Goal: Information Seeking & Learning: Compare options

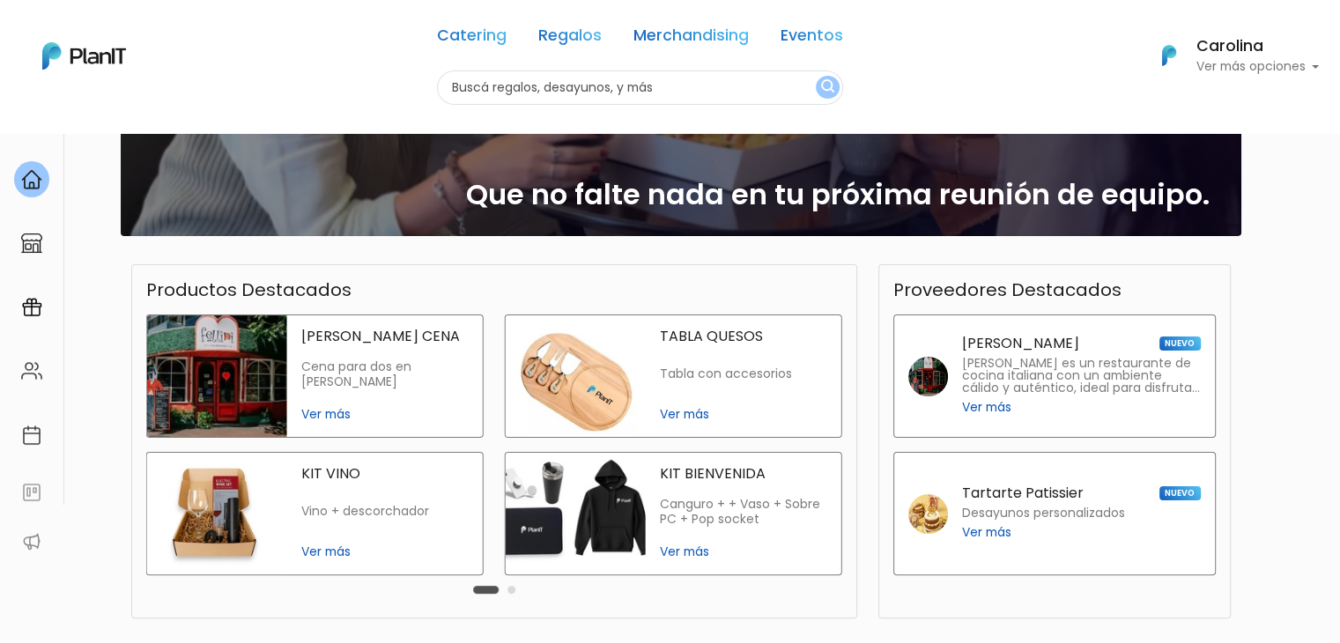
scroll to position [247, 0]
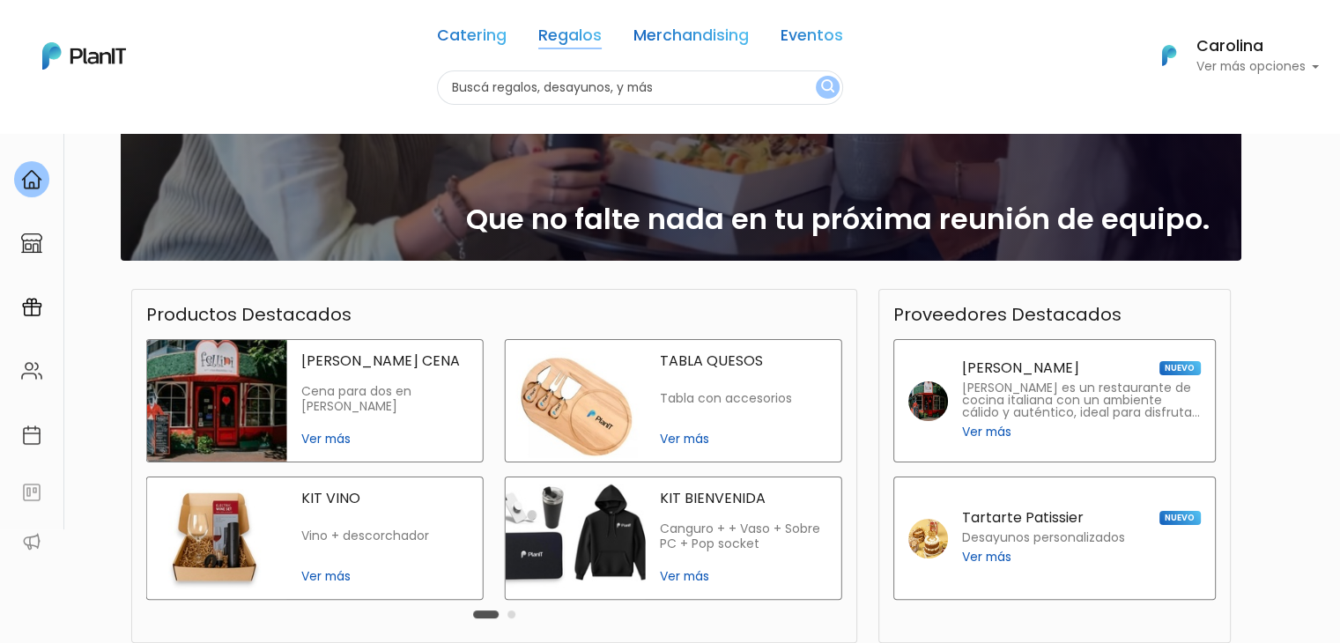
click at [583, 28] on link "Regalos" at bounding box center [569, 38] width 63 height 21
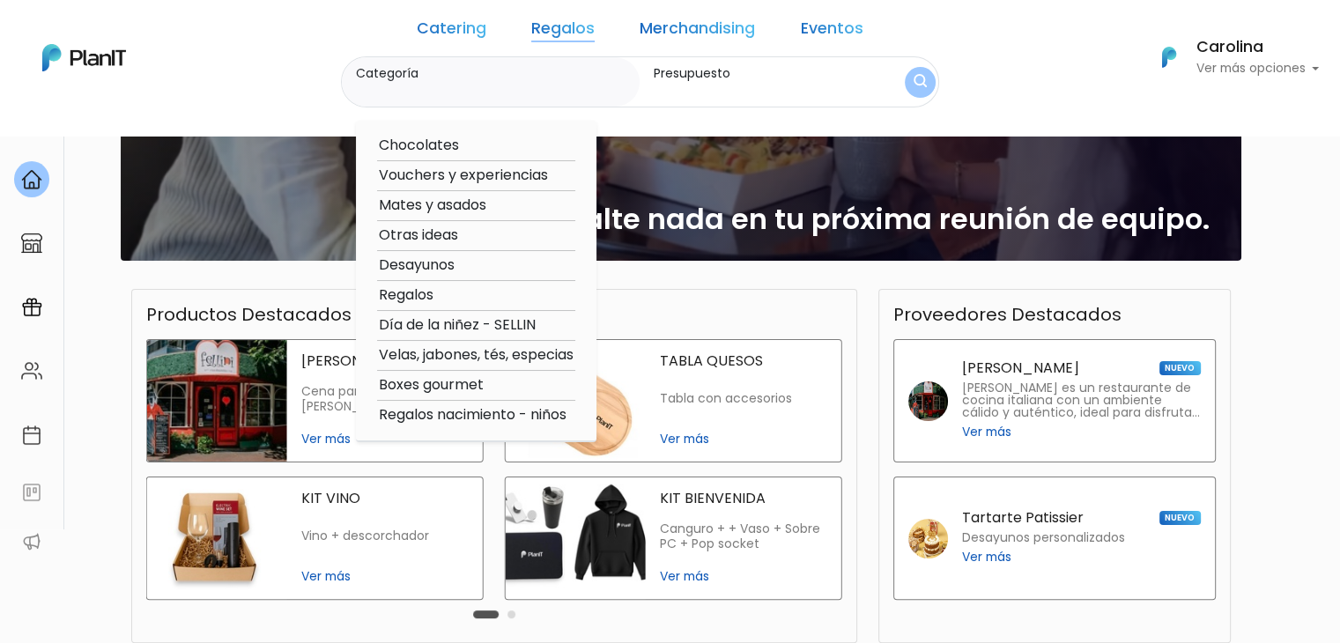
click at [436, 359] on option "Velas, jabones, tés, especias" at bounding box center [476, 356] width 198 height 22
type input "Velas, jabones, tés, especias"
type input "$0 - $1000"
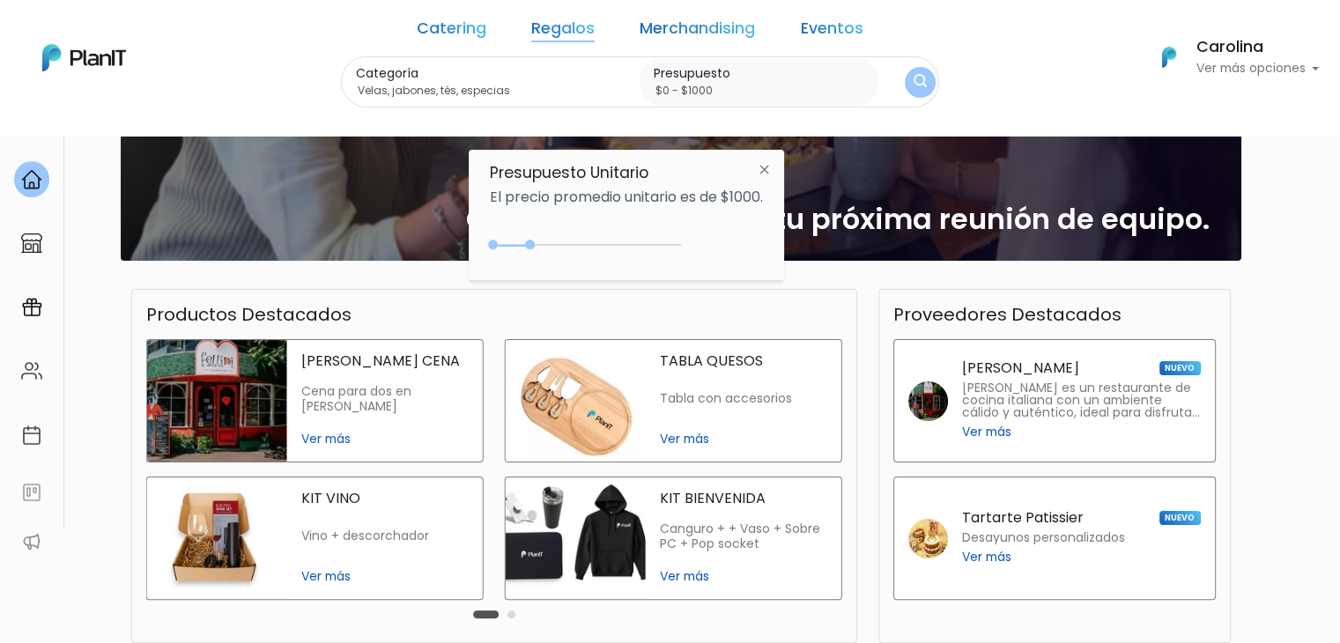
click at [561, 29] on link "Regalos" at bounding box center [562, 31] width 63 height 21
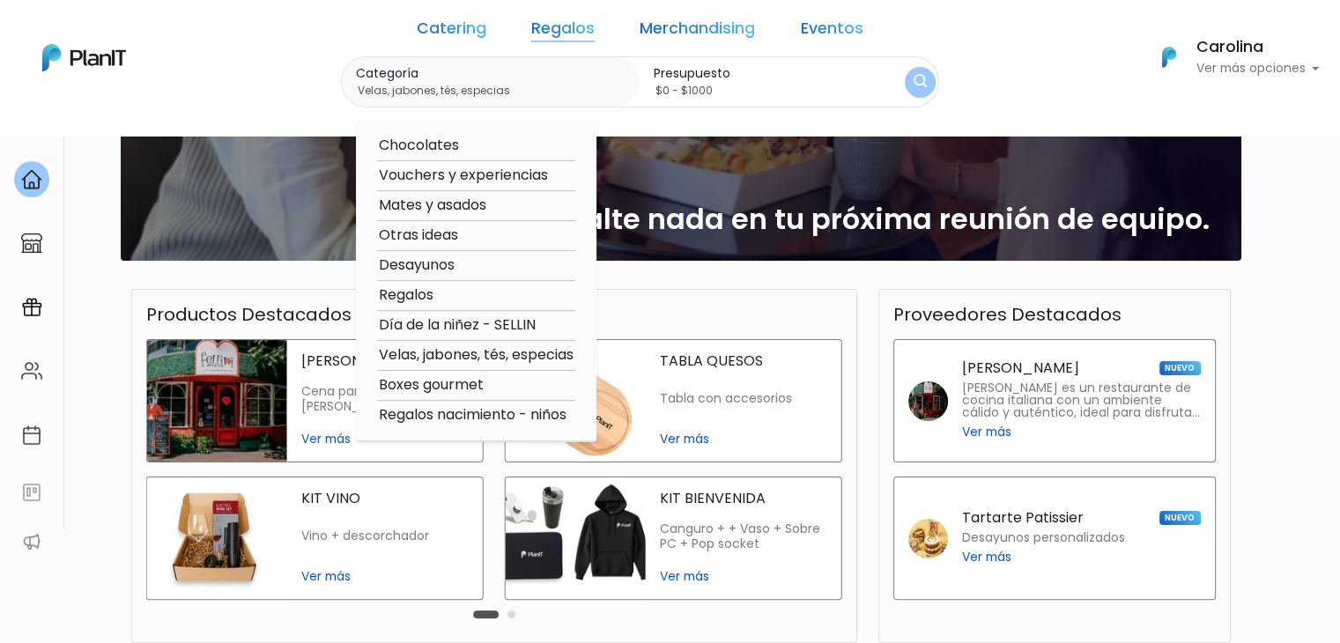
click at [444, 355] on option "Velas, jabones, tés, especias" at bounding box center [476, 356] width 198 height 22
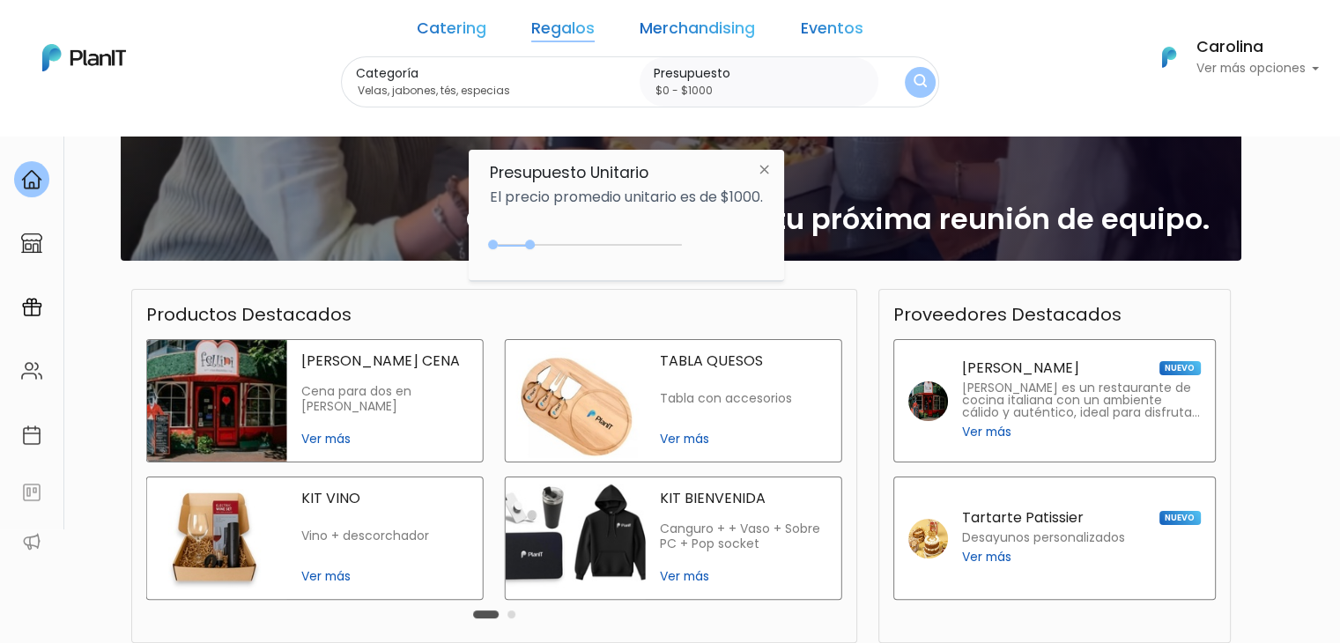
click at [768, 168] on img at bounding box center [764, 169] width 33 height 32
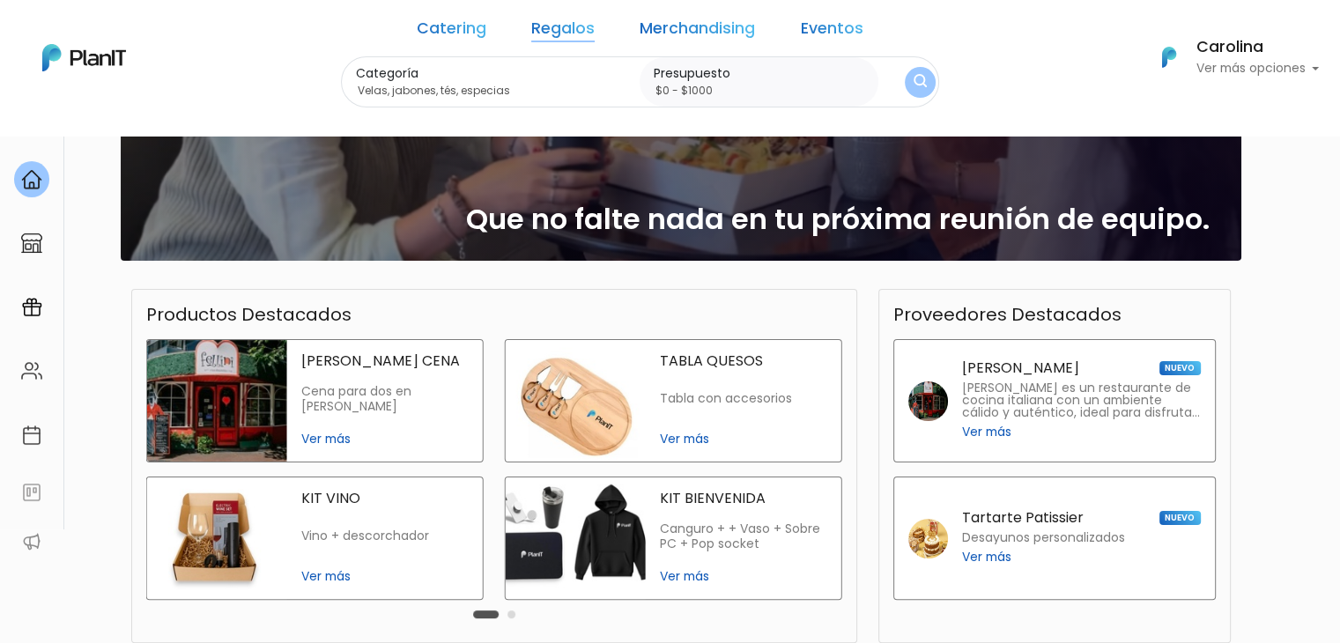
click at [914, 85] on img "submit" at bounding box center [920, 82] width 13 height 17
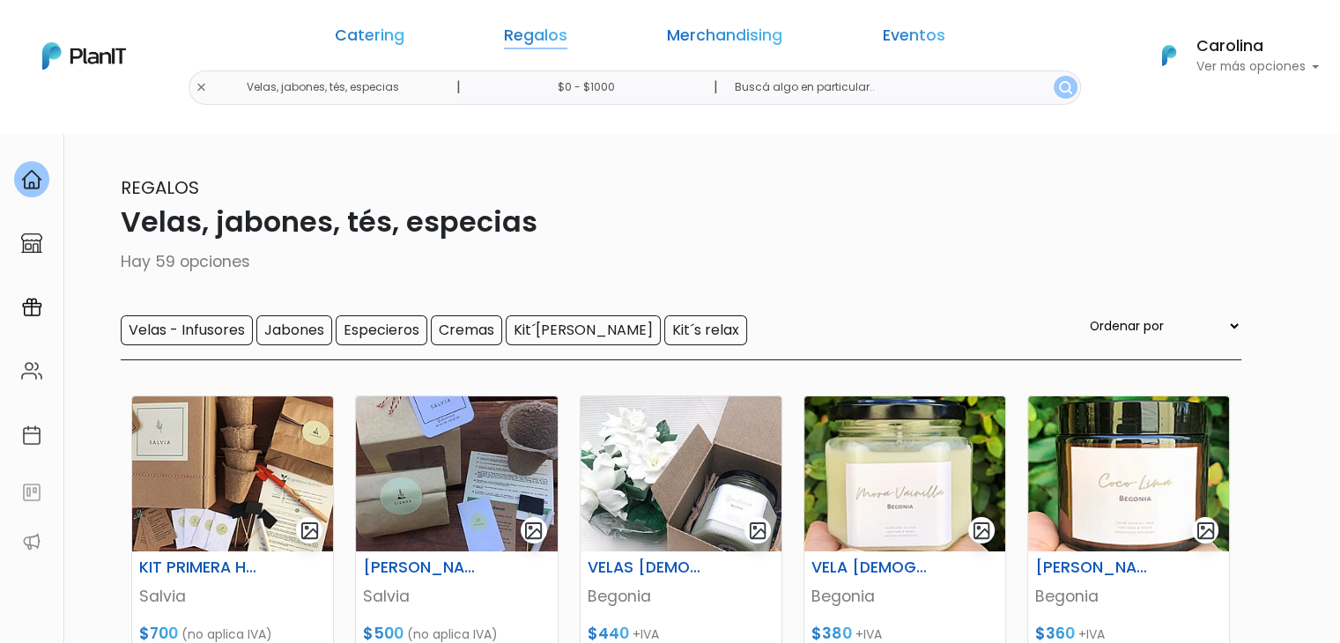
click at [560, 40] on link "Regalos" at bounding box center [535, 38] width 63 height 21
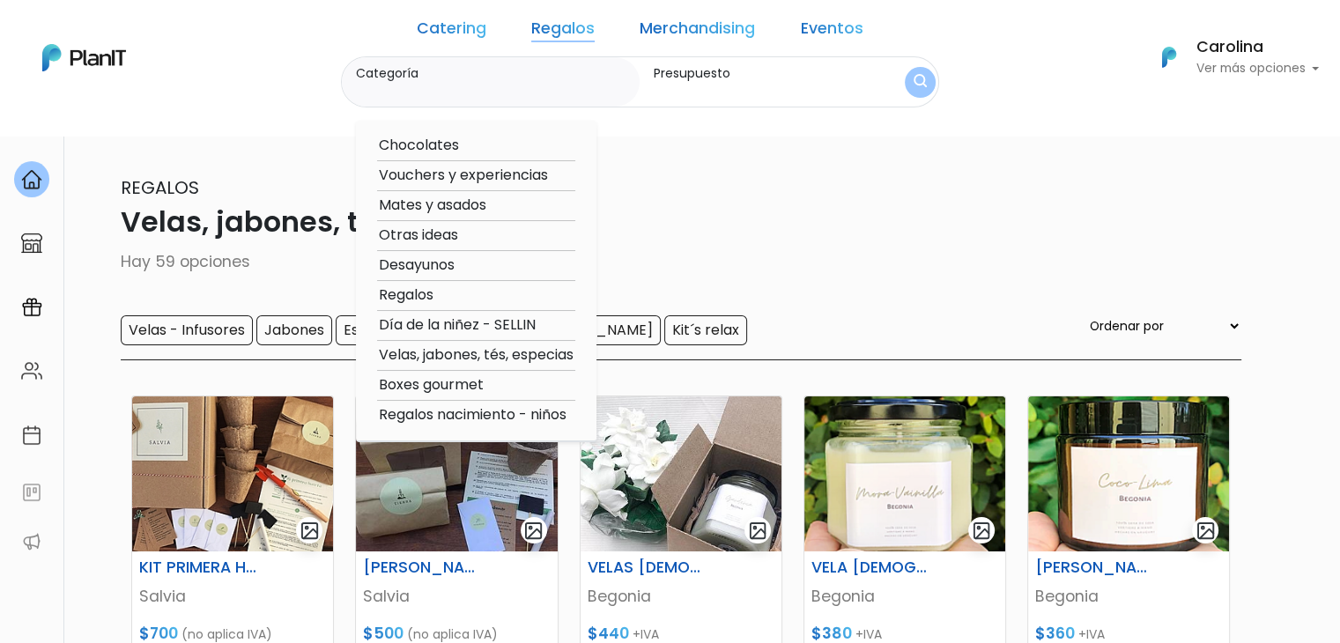
click at [456, 206] on option "Mates y asados" at bounding box center [476, 206] width 198 height 22
type input "Mates y asados"
type input "$0 - $1000"
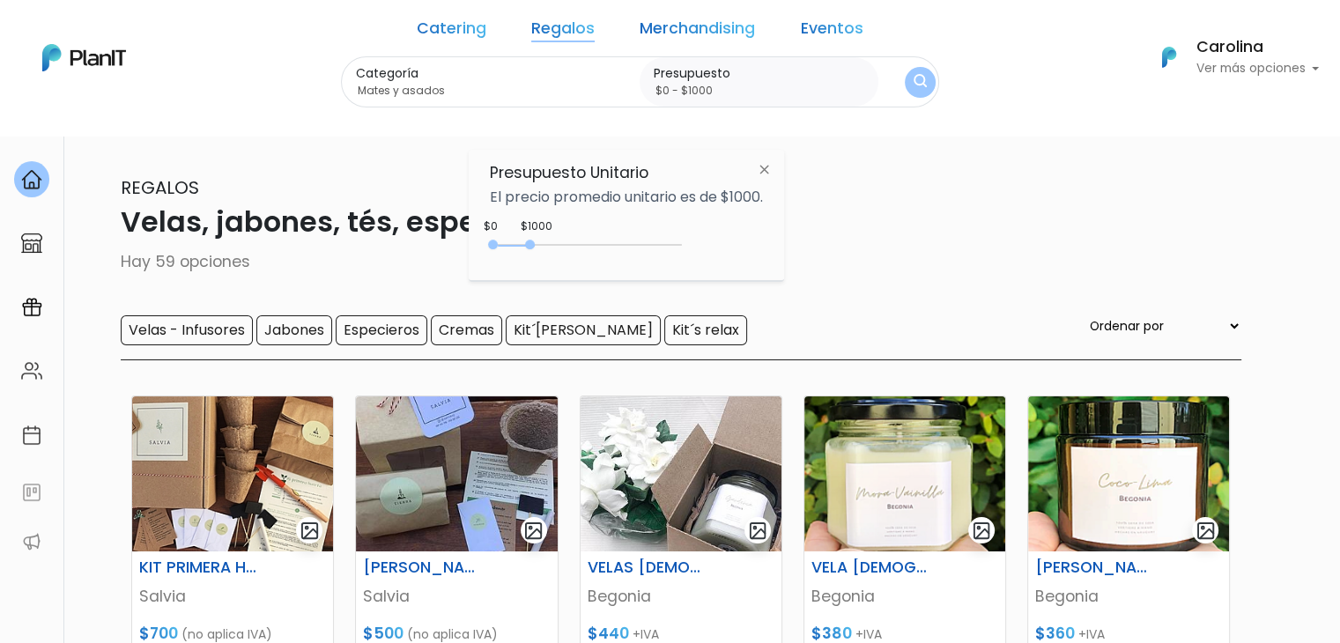
click at [770, 172] on img at bounding box center [764, 169] width 33 height 32
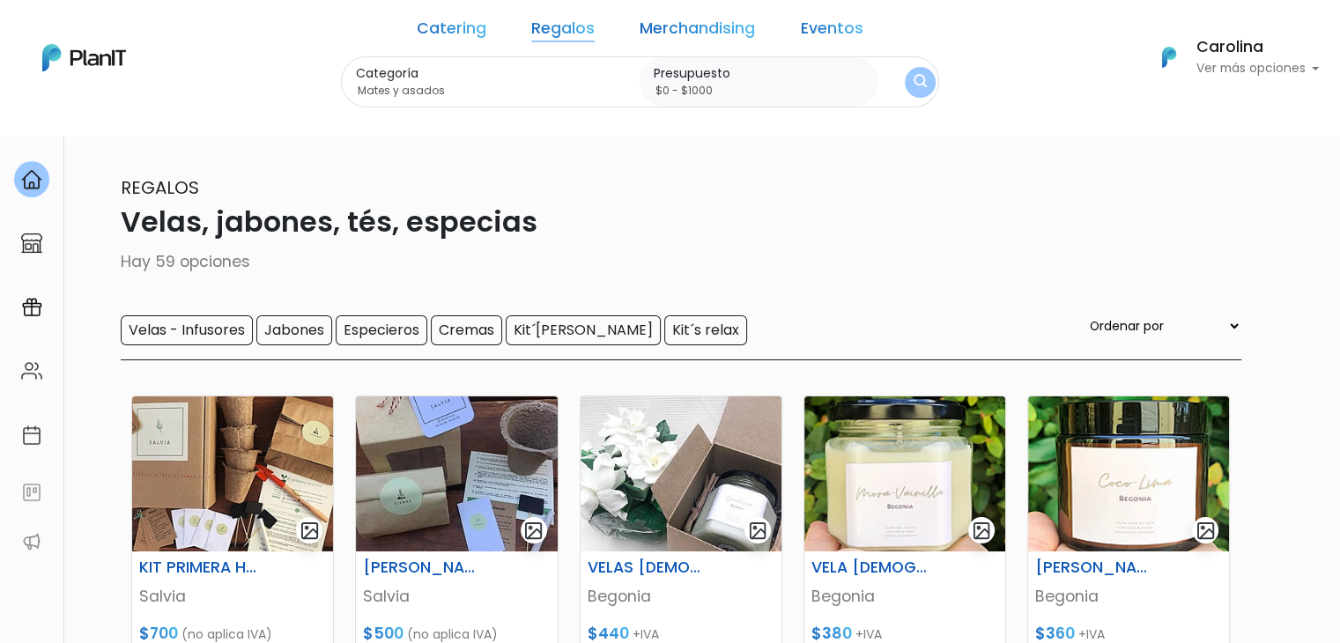
click at [914, 83] on img "submit" at bounding box center [920, 82] width 13 height 17
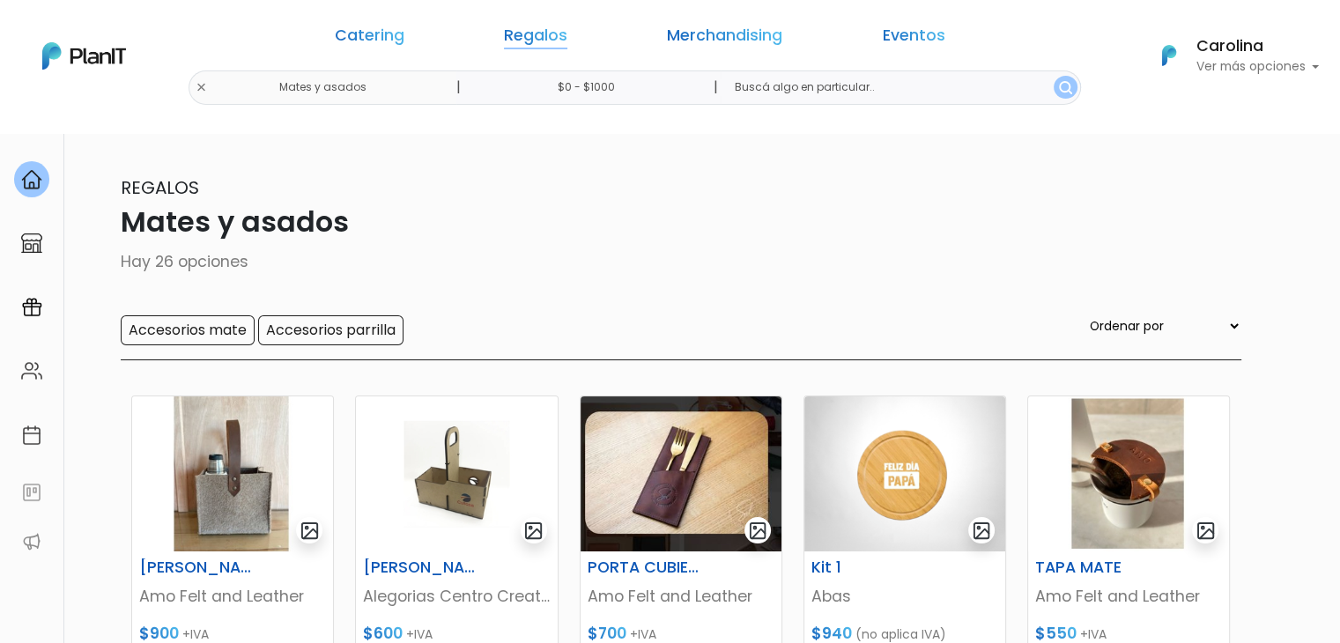
click at [551, 30] on link "Regalos" at bounding box center [535, 38] width 63 height 21
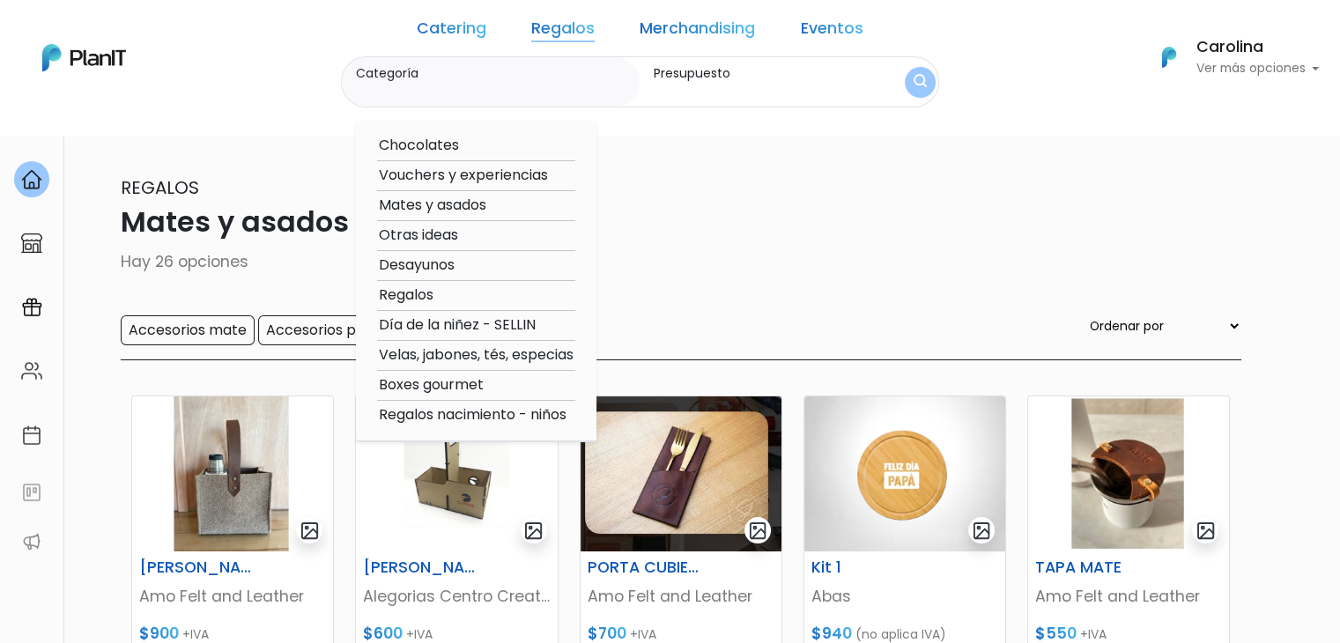
click at [472, 234] on option "Otras ideas" at bounding box center [476, 236] width 198 height 22
type input "Otras ideas"
type input "$0 - $1000"
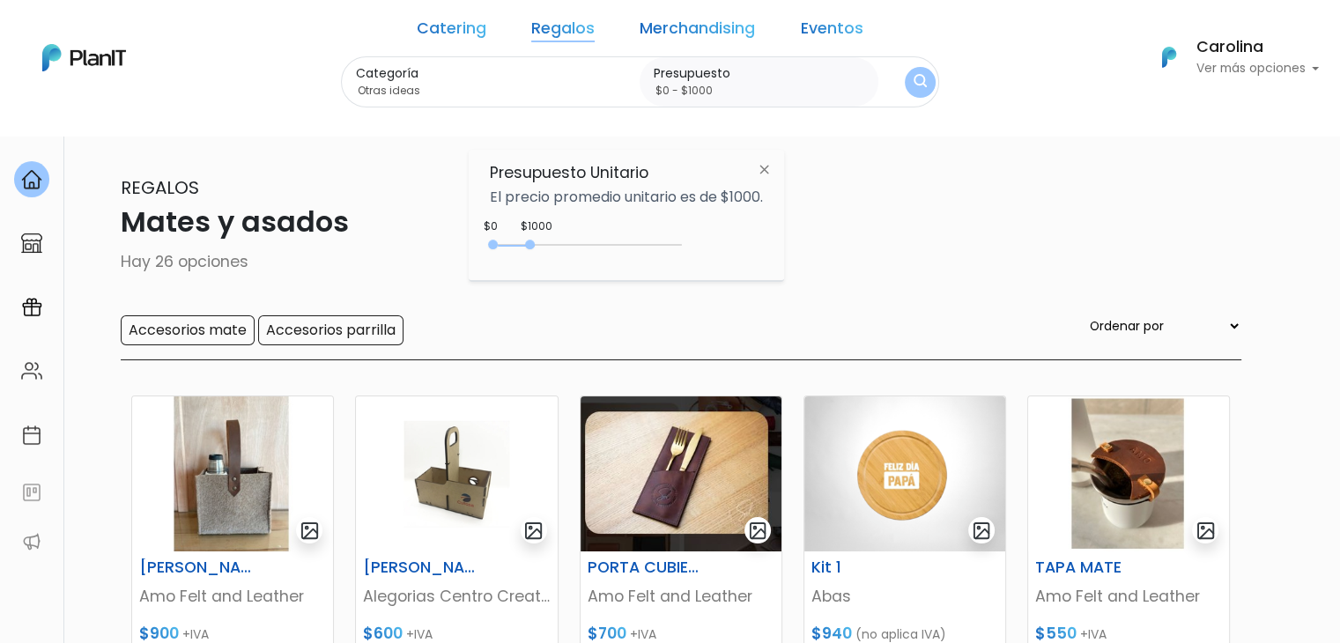
click at [765, 160] on img at bounding box center [764, 169] width 33 height 32
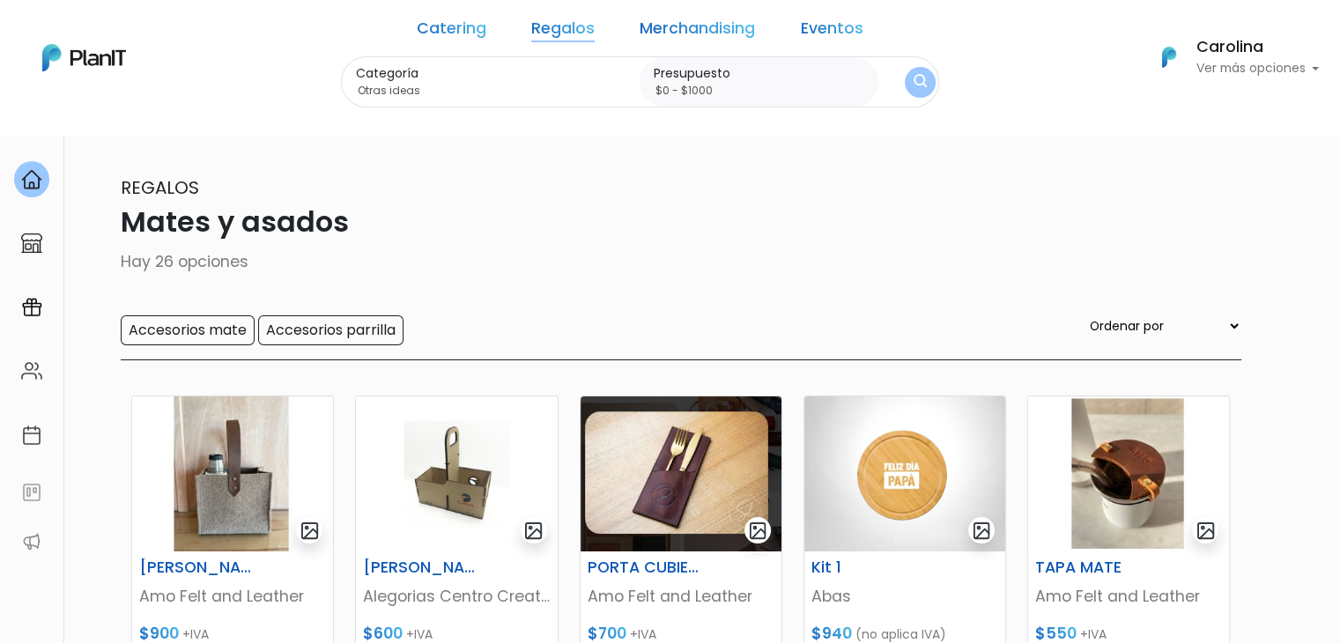
click at [914, 76] on img "submit" at bounding box center [920, 82] width 13 height 17
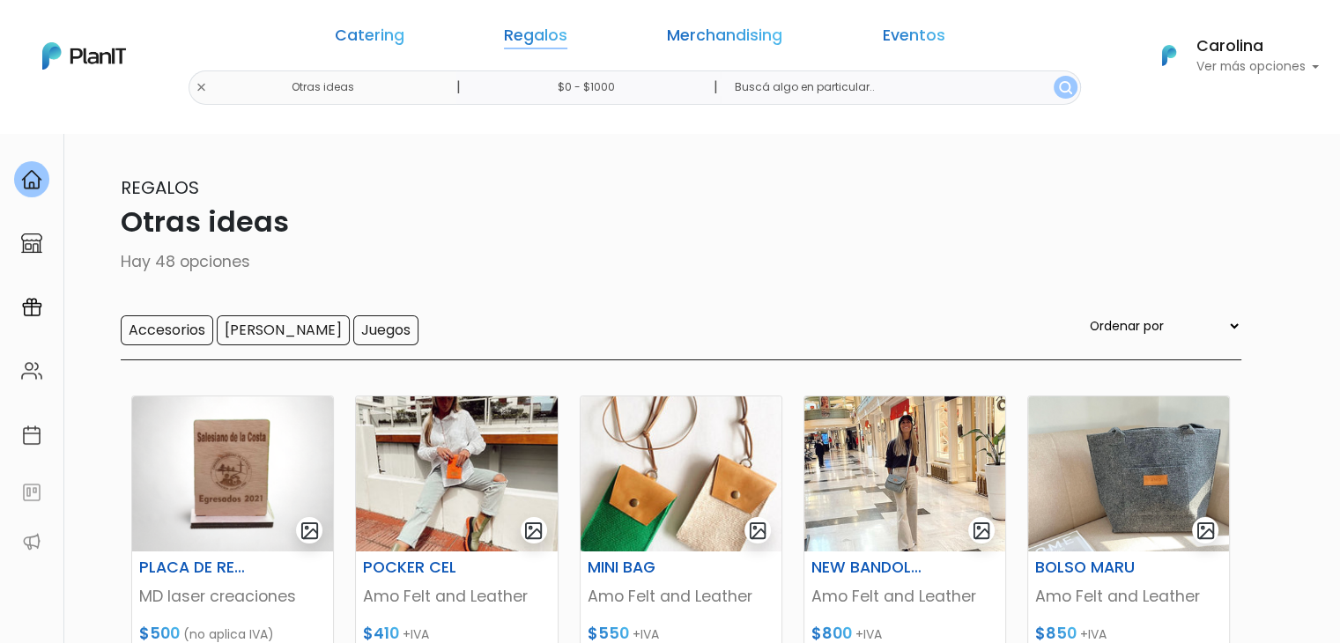
click at [536, 43] on link "Regalos" at bounding box center [535, 38] width 63 height 21
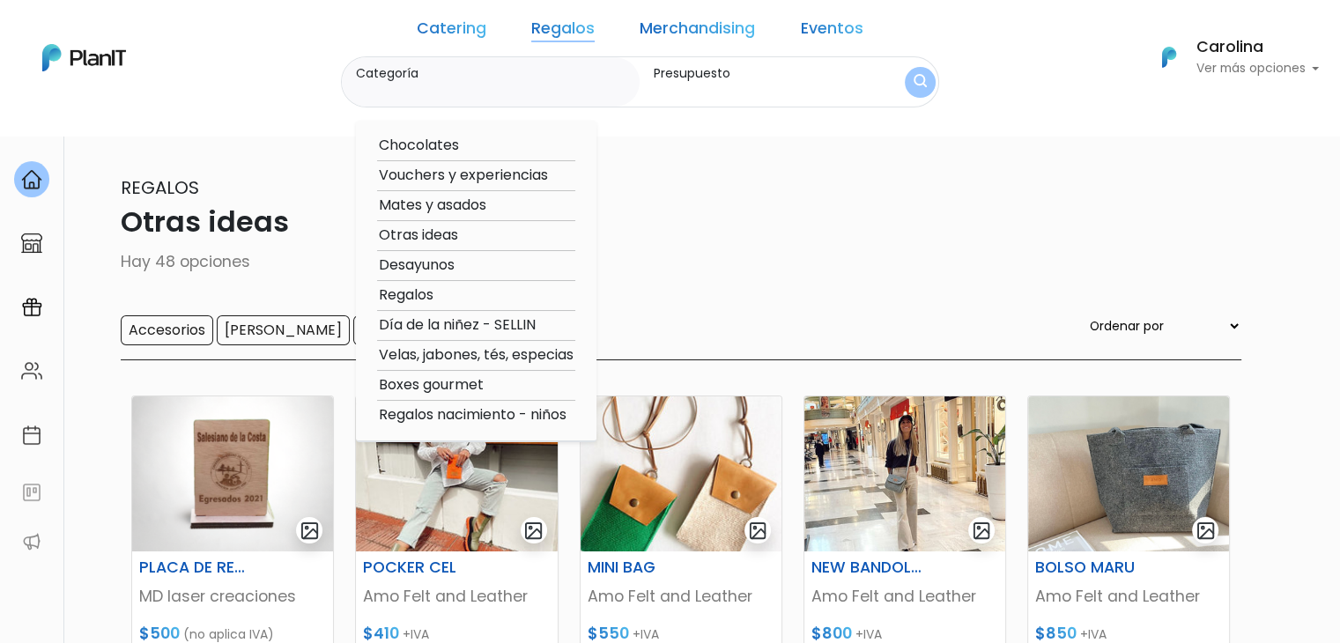
click at [455, 297] on option "Regalos" at bounding box center [476, 296] width 198 height 22
type input "Regalos"
type input "$0 - $1000"
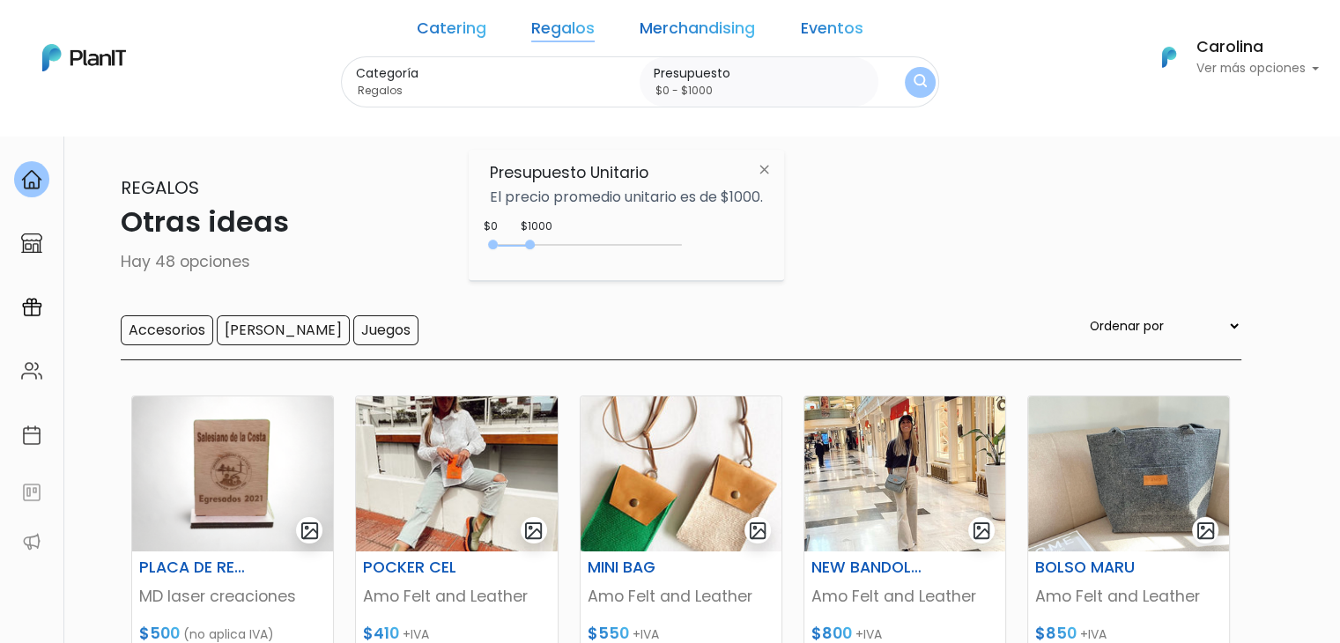
click at [905, 91] on button "submit" at bounding box center [920, 82] width 31 height 31
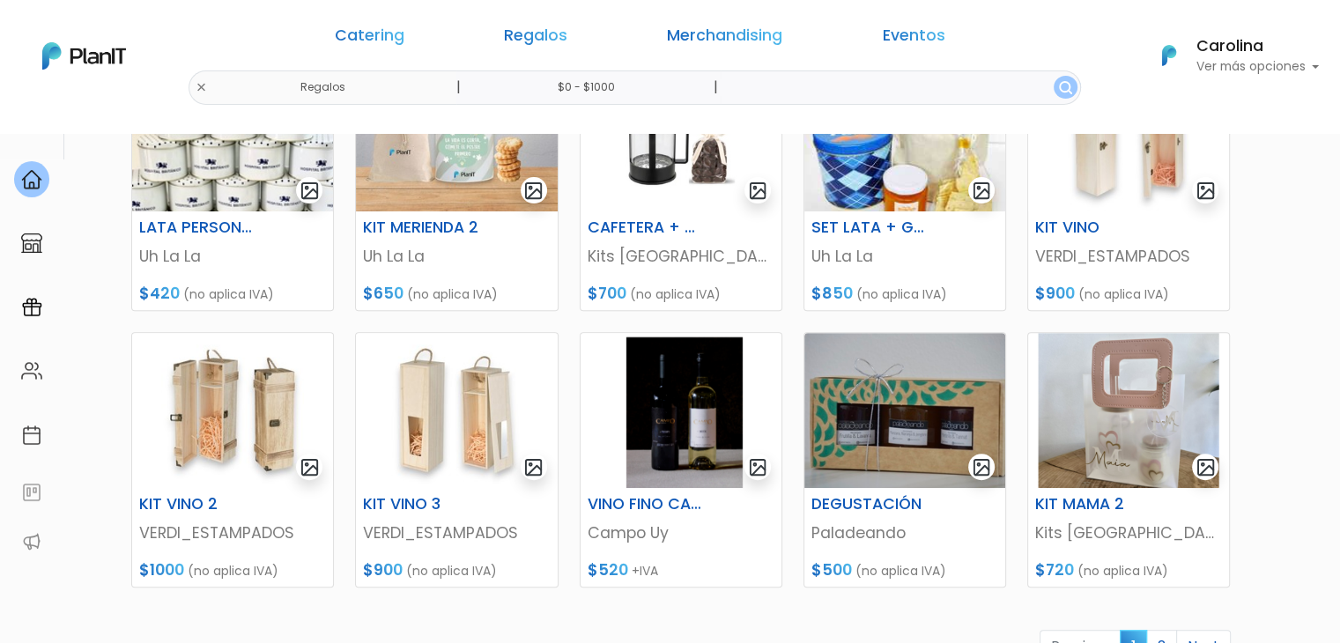
scroll to position [441, 0]
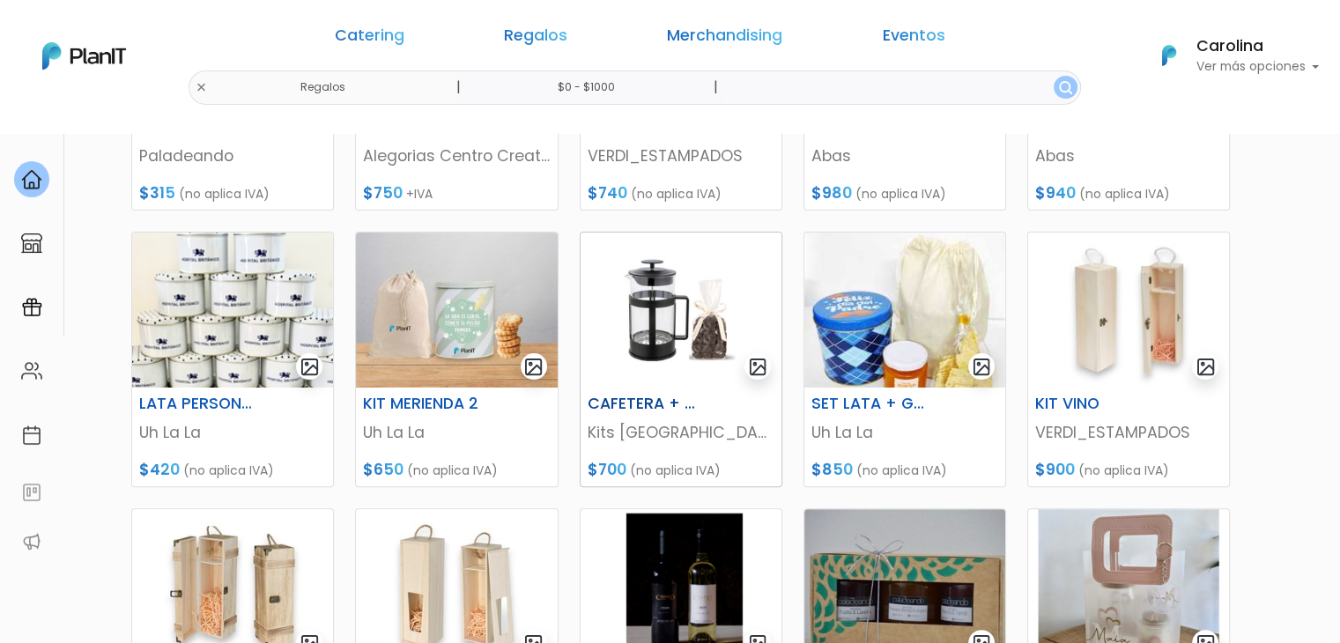
click at [644, 398] on h6 "CAFETERA + CHOCOLATE" at bounding box center [646, 404] width 139 height 19
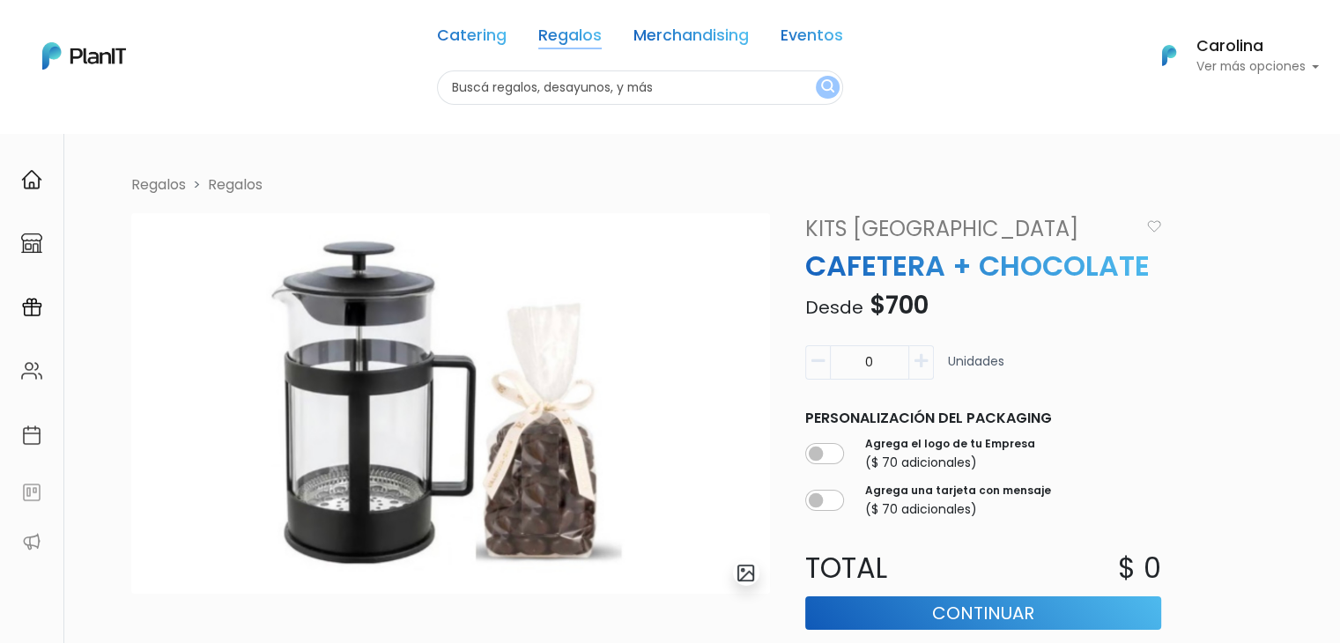
click at [563, 33] on link "Regalos" at bounding box center [569, 38] width 63 height 21
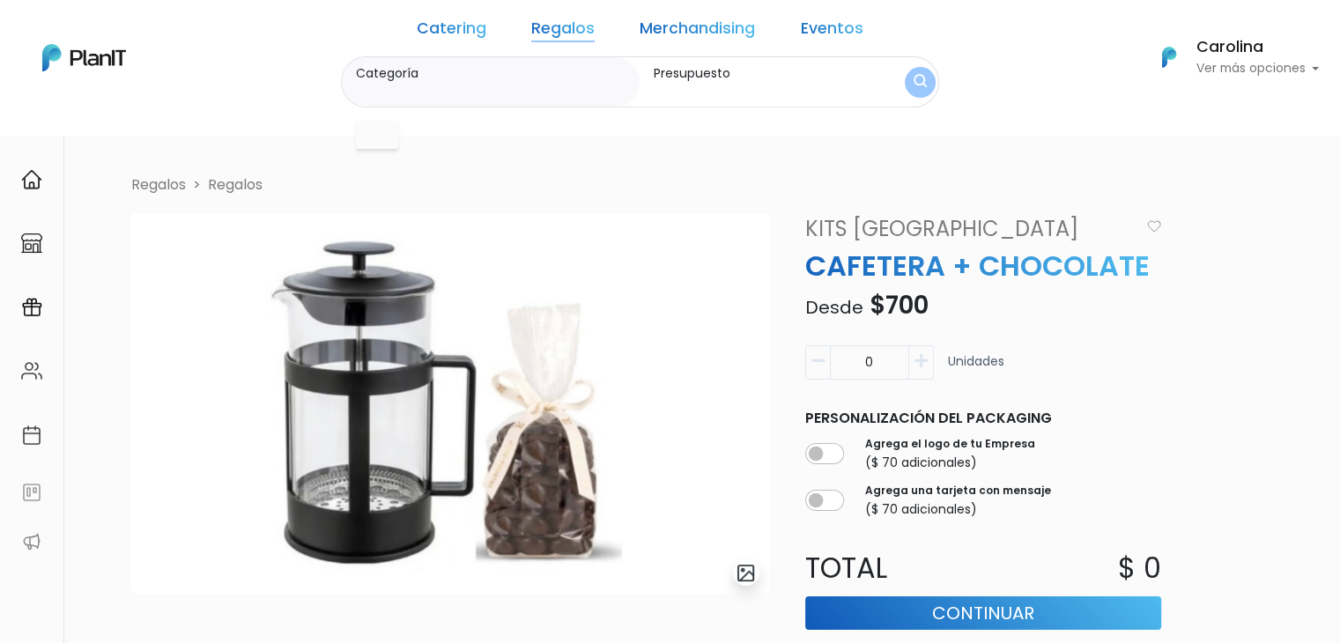
click at [659, 25] on link "Merchandising" at bounding box center [697, 31] width 115 height 21
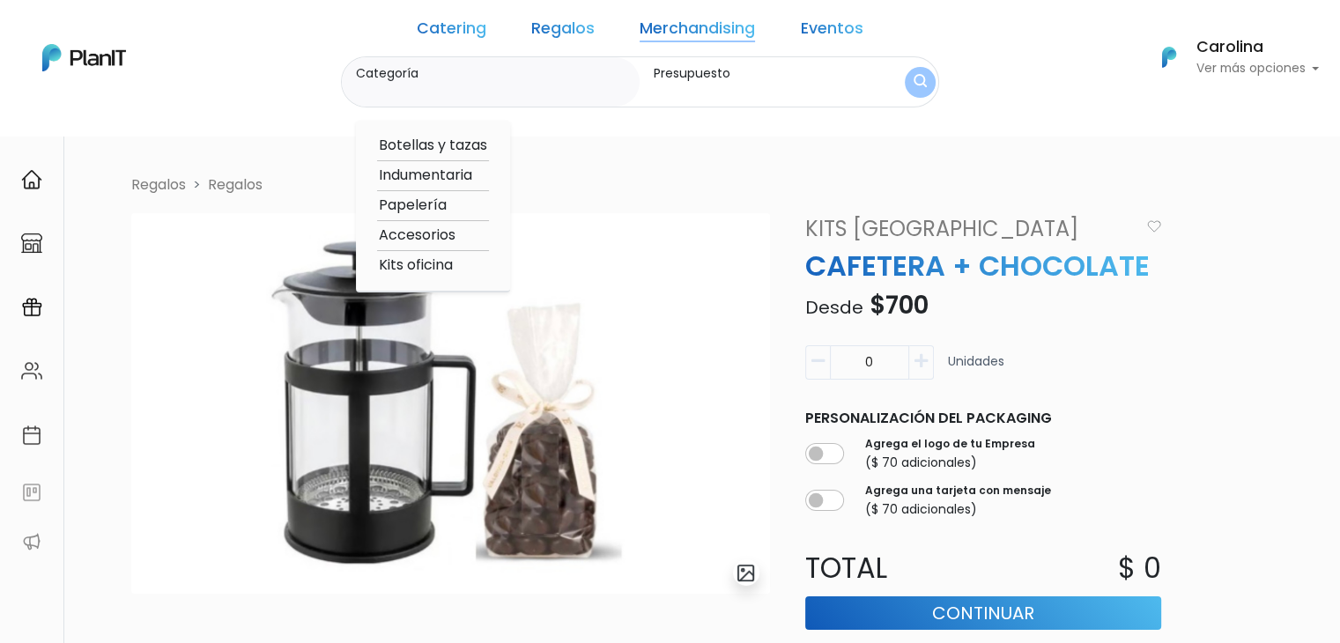
click at [461, 144] on option "Botellas y tazas" at bounding box center [433, 146] width 112 height 22
type input "Botellas y tazas"
type input "$0 - $1000"
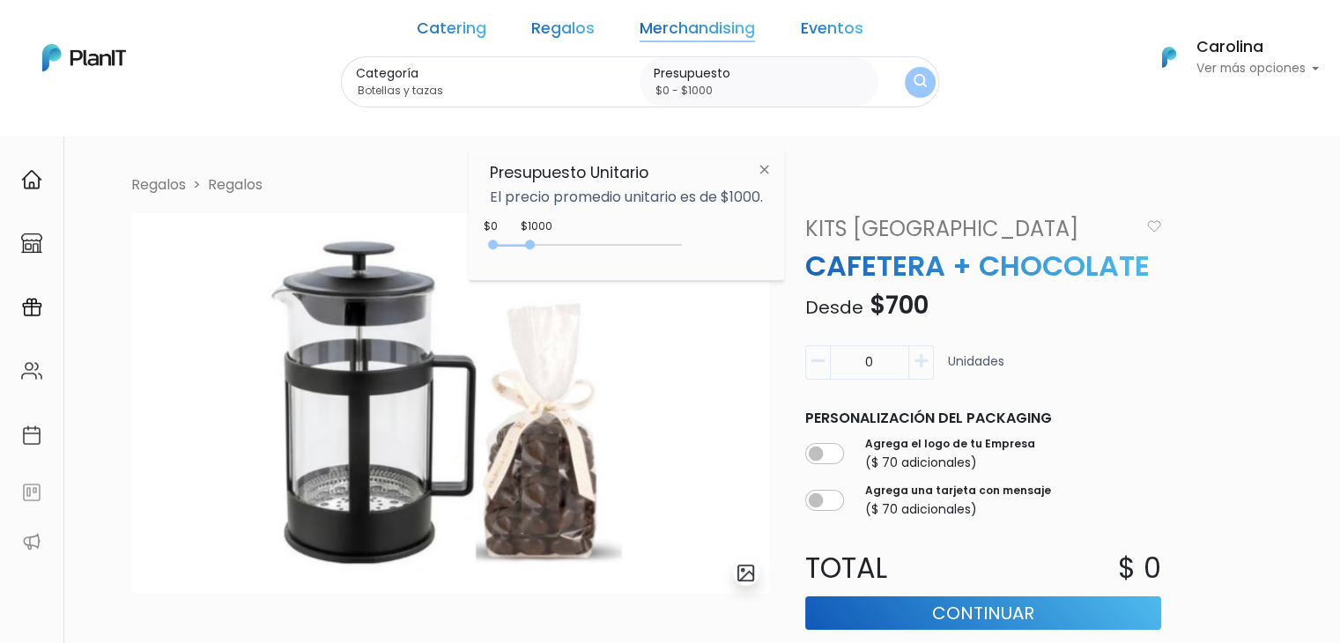
click at [905, 72] on button "submit" at bounding box center [920, 82] width 31 height 31
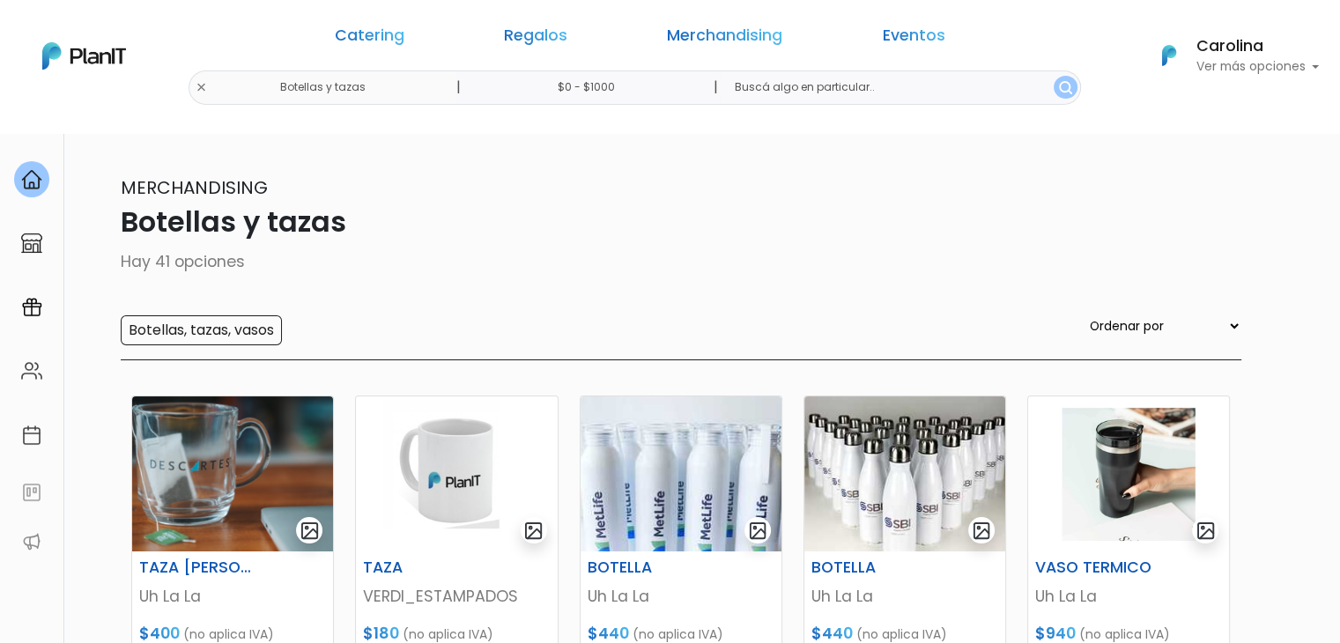
click at [1297, 64] on p "Ver más opciones" at bounding box center [1257, 67] width 123 height 12
click at [404, 43] on link "Catering" at bounding box center [370, 38] width 70 height 21
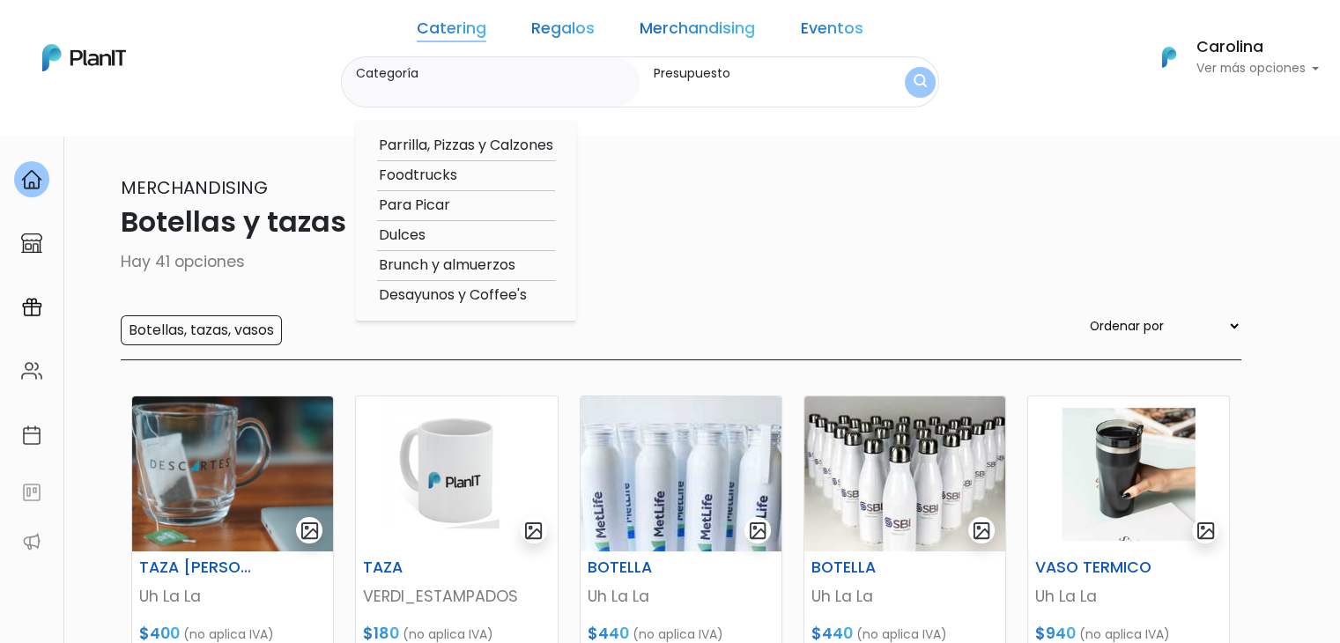
click at [441, 175] on option "Foodtrucks" at bounding box center [466, 176] width 178 height 22
type input "Foodtrucks"
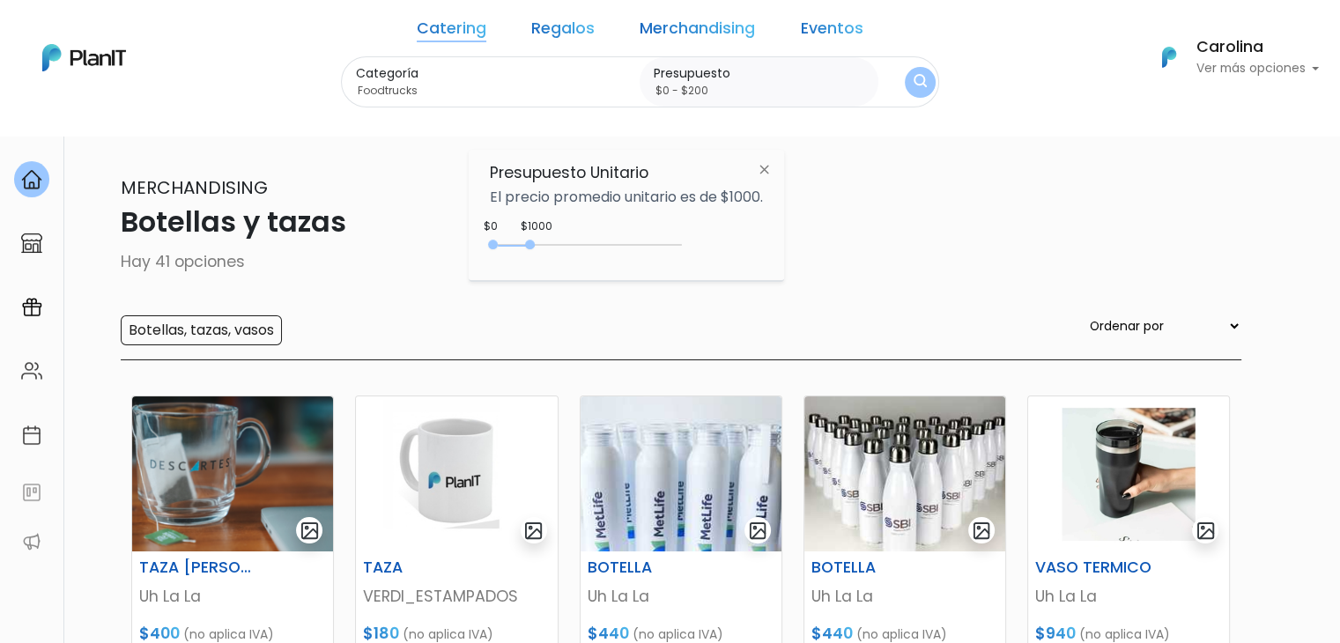
type input "$0 - $0"
drag, startPoint x: 531, startPoint y: 239, endPoint x: 471, endPoint y: 237, distance: 60.0
click at [471, 237] on div "Presupuesto Unitario El precio promedio unitario es de $1000. $0 $0 0 : 0 0 0 0…" at bounding box center [626, 215] width 315 height 131
click at [905, 85] on button "submit" at bounding box center [920, 82] width 31 height 31
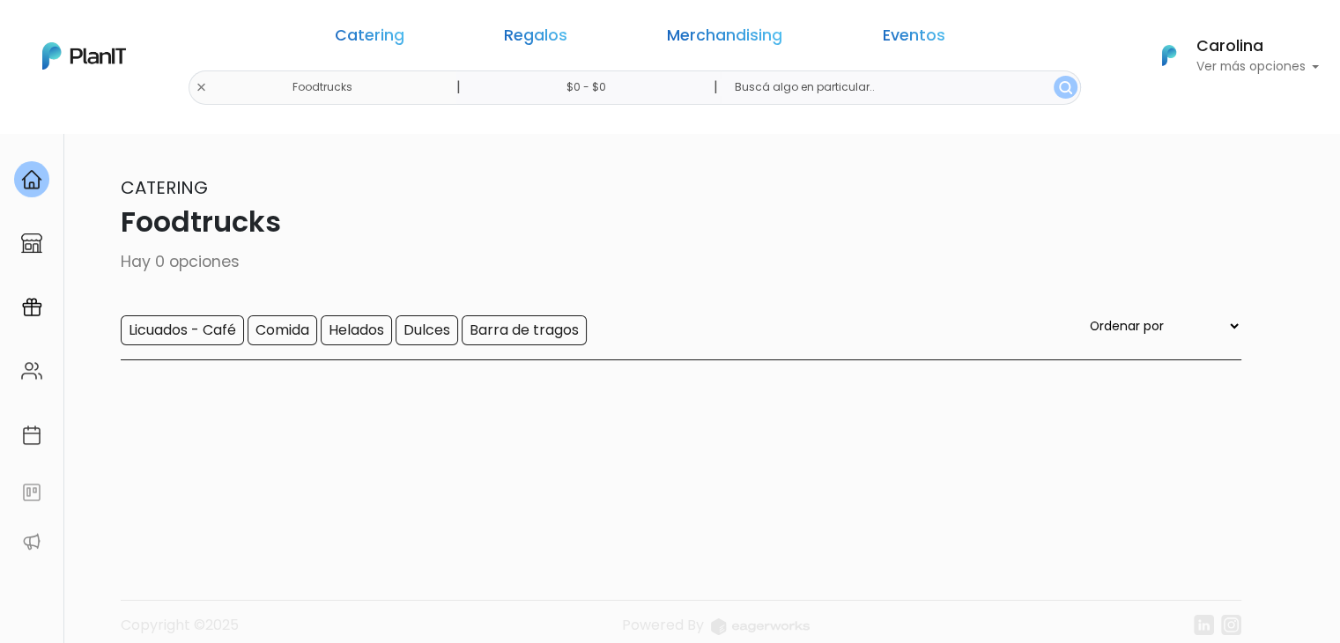
click at [627, 89] on input "$0 - $0" at bounding box center [590, 88] width 268 height 34
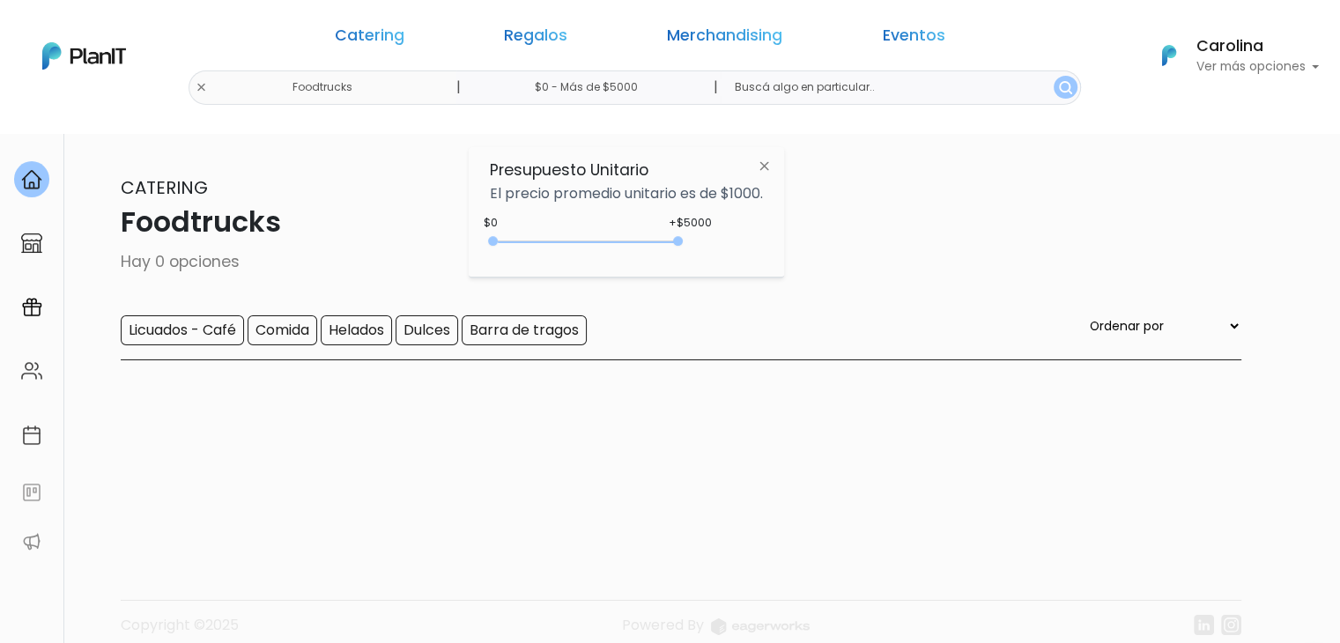
drag, startPoint x: 494, startPoint y: 242, endPoint x: 751, endPoint y: 235, distance: 257.4
click at [745, 241] on div "+$5000 $0 0 : 5000 0 5000 0,5000" at bounding box center [626, 244] width 273 height 35
type input "$0 - Más de $5000"
click at [1059, 85] on img "submit" at bounding box center [1065, 87] width 13 height 13
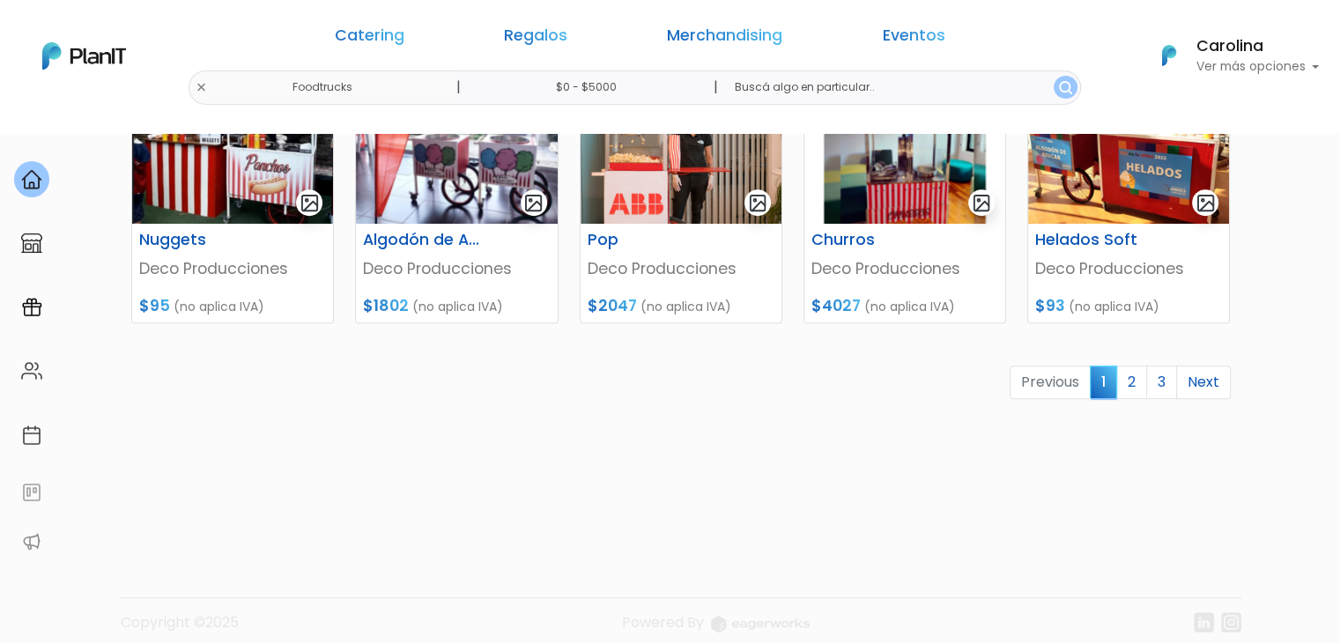
scroll to position [898, 0]
